Goal: Transaction & Acquisition: Purchase product/service

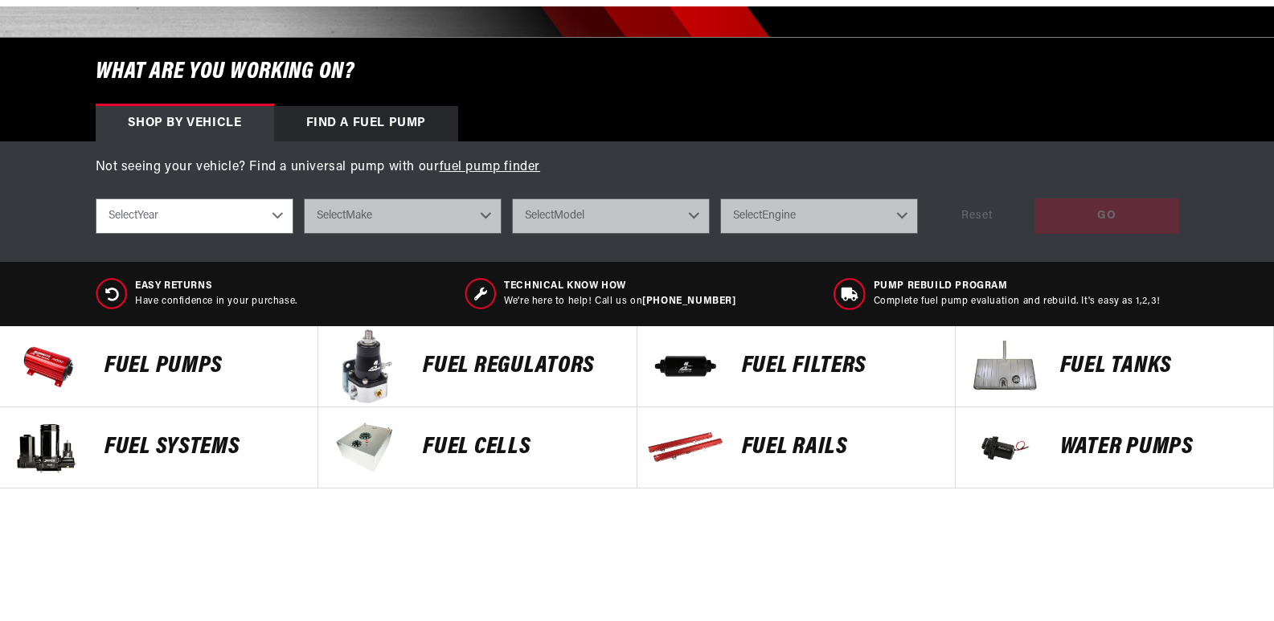
scroll to position [546, 0]
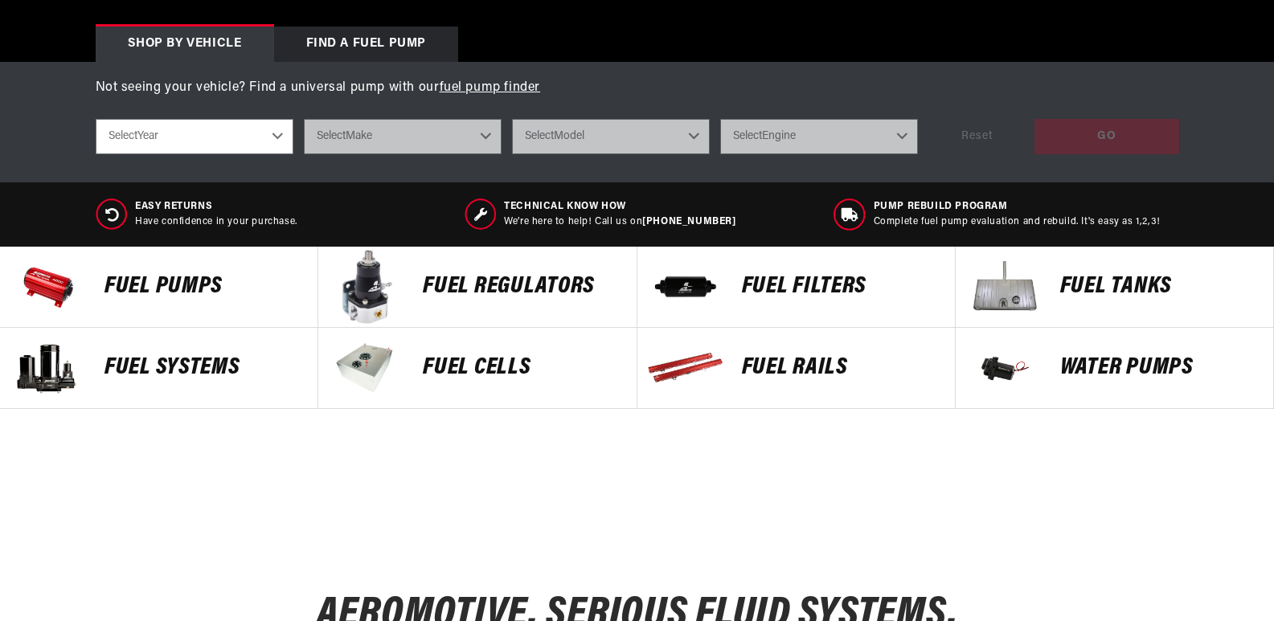
click at [182, 285] on p "Fuel Pumps" at bounding box center [203, 287] width 197 height 24
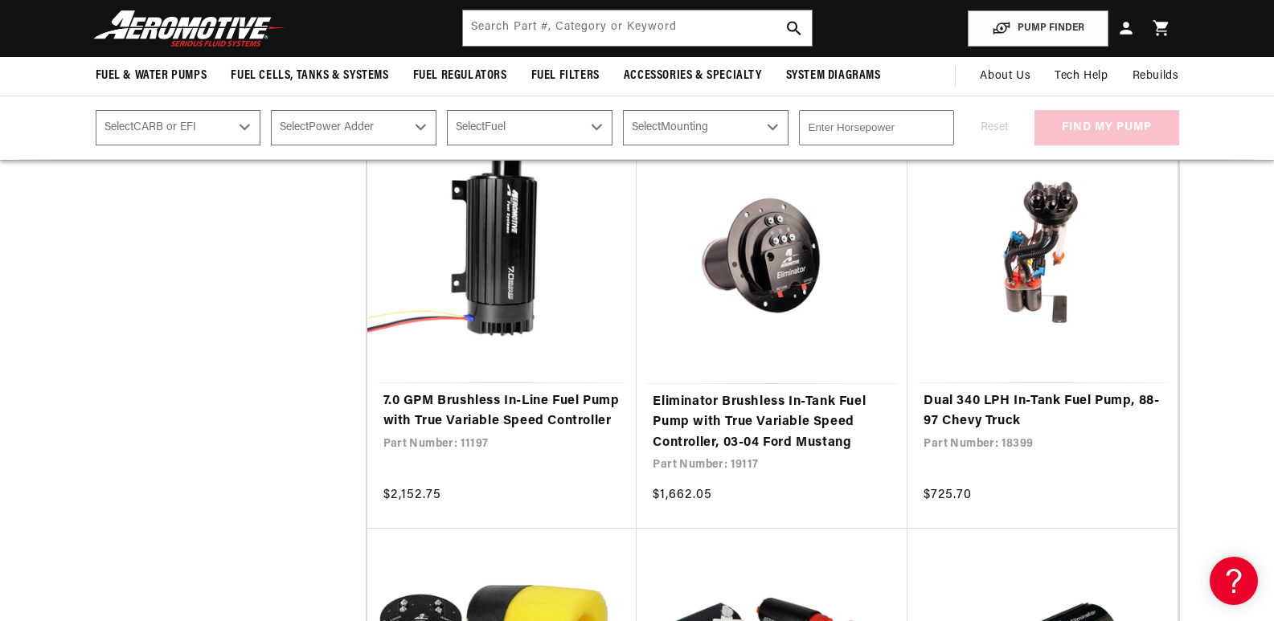
scroll to position [1206, 0]
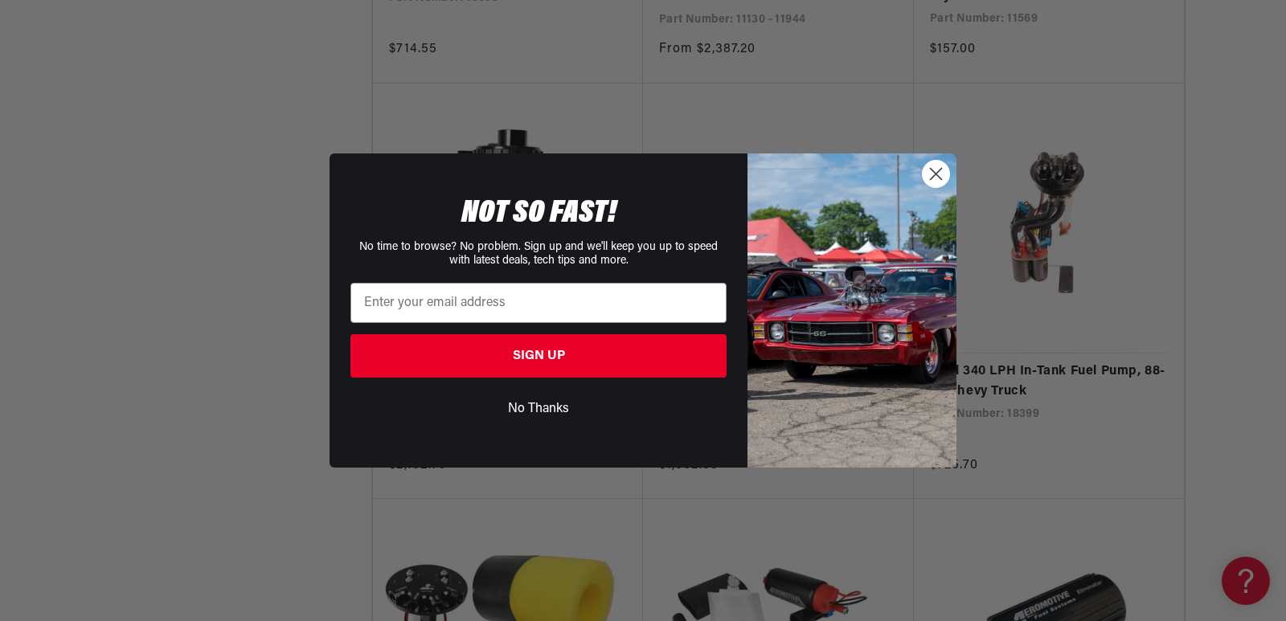
drag, startPoint x: 929, startPoint y: 165, endPoint x: 938, endPoint y: 167, distance: 9.2
click at [929, 165] on circle "Close dialog" at bounding box center [936, 174] width 27 height 27
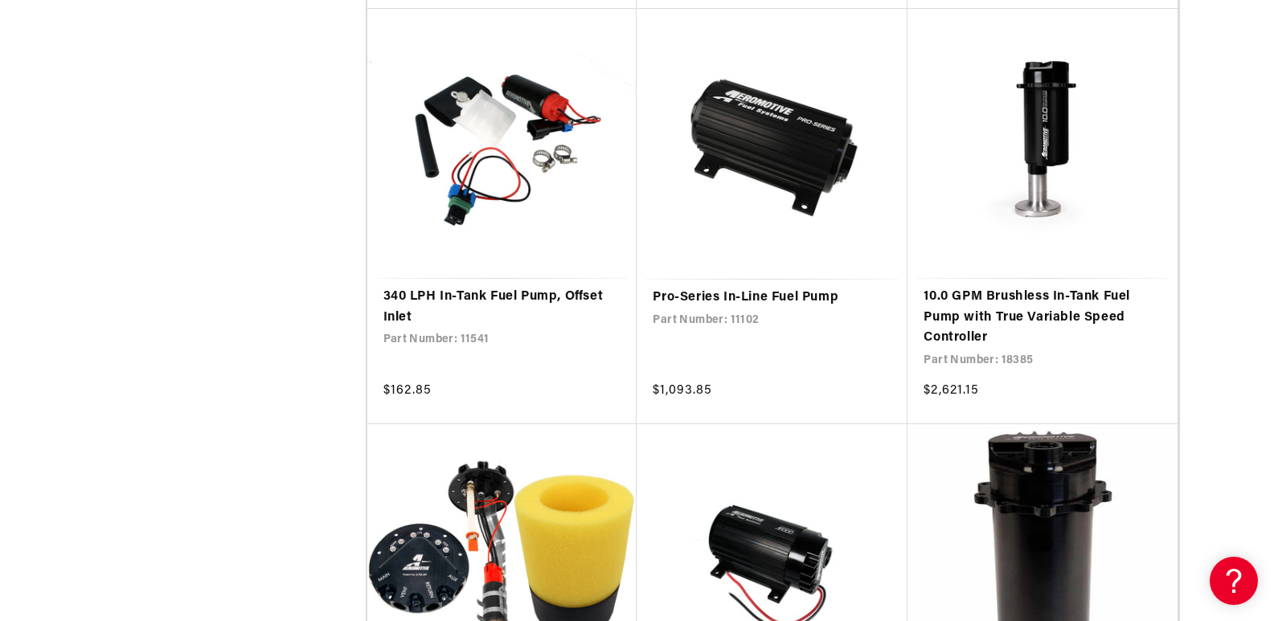
scroll to position [3790, 0]
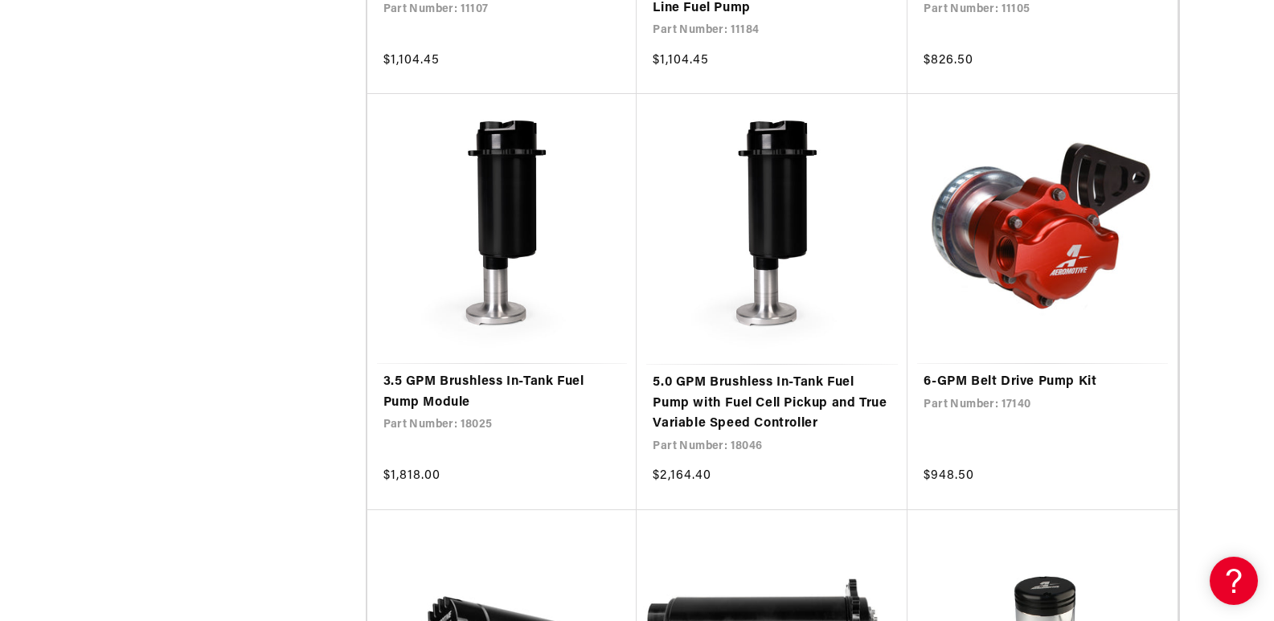
scroll to position [6582, 0]
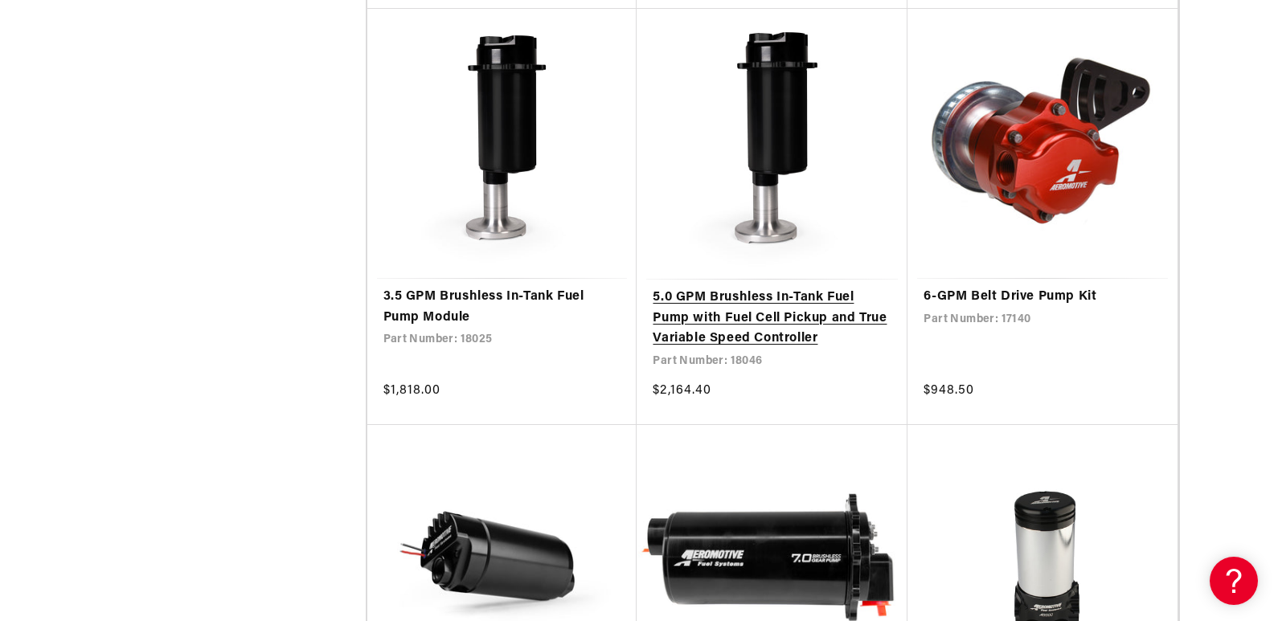
click at [735, 325] on link "5.0 GPM Brushless In-Tank Fuel Pump with Fuel Cell Pickup and True Variable Spe…" at bounding box center [772, 319] width 239 height 62
